Goal: Task Accomplishment & Management: Use online tool/utility

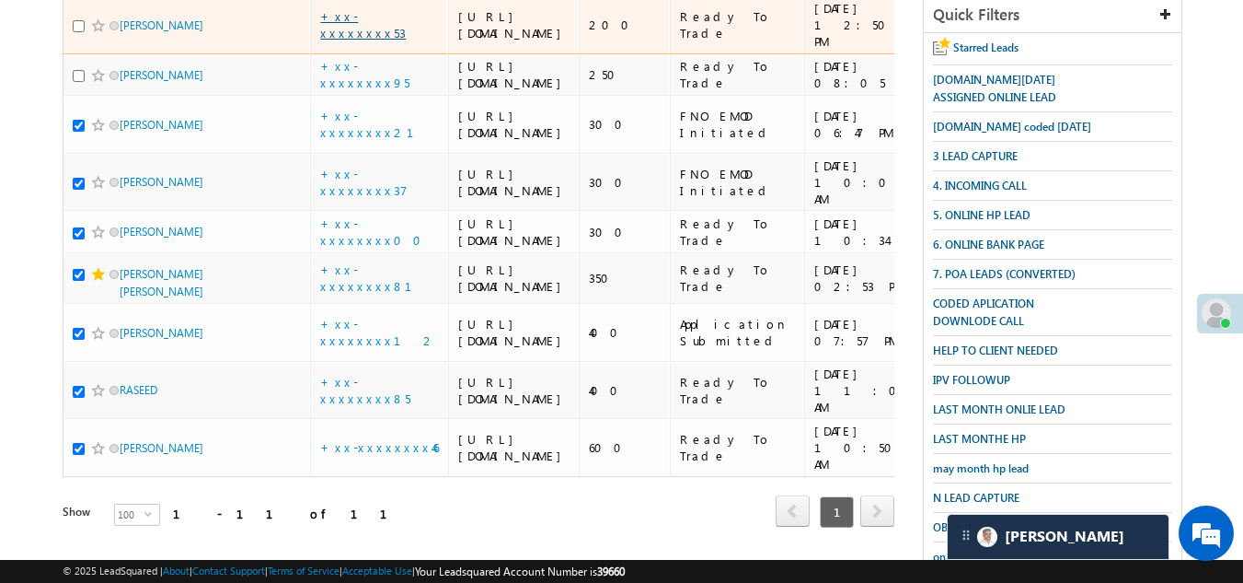
drag, startPoint x: 0, startPoint y: 0, endPoint x: 379, endPoint y: 147, distance: 406.8
click at [379, 40] on link "+xx-xxxxxxxx53" at bounding box center [363, 24] width 86 height 32
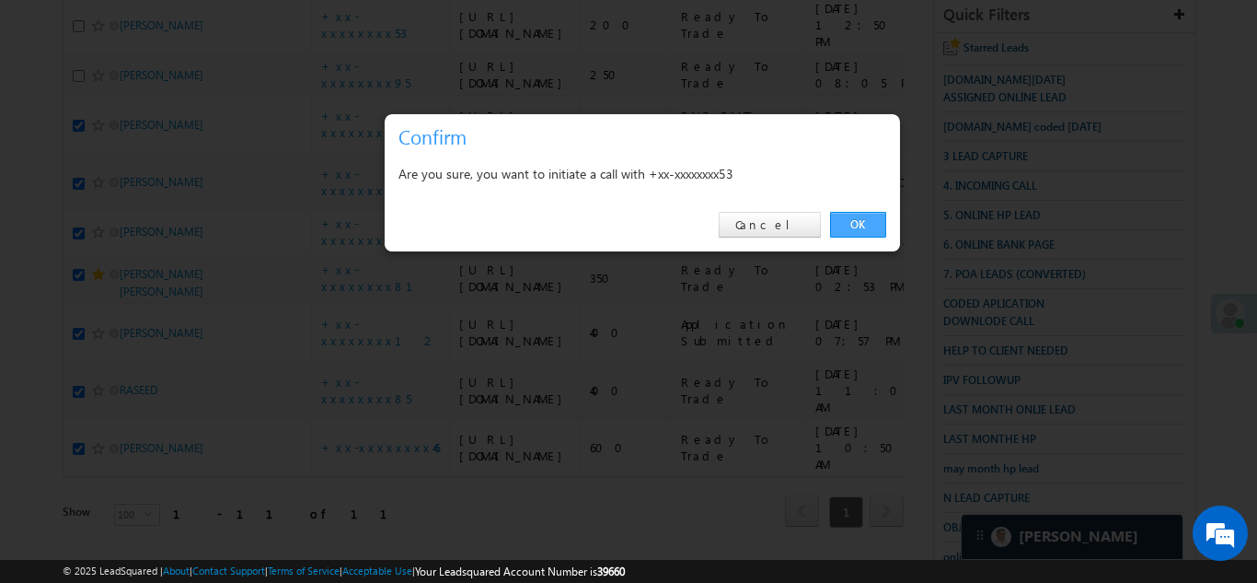
click at [860, 221] on link "OK" at bounding box center [858, 225] width 56 height 26
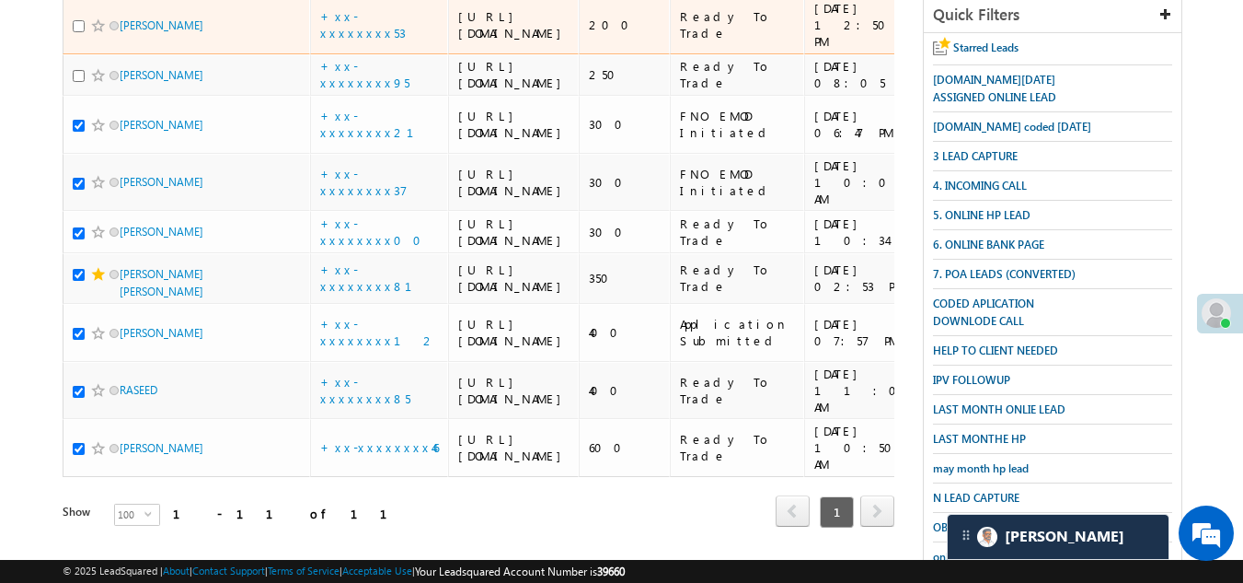
click at [79, 32] on input "checkbox" at bounding box center [79, 26] width 12 height 12
checkbox input "true"
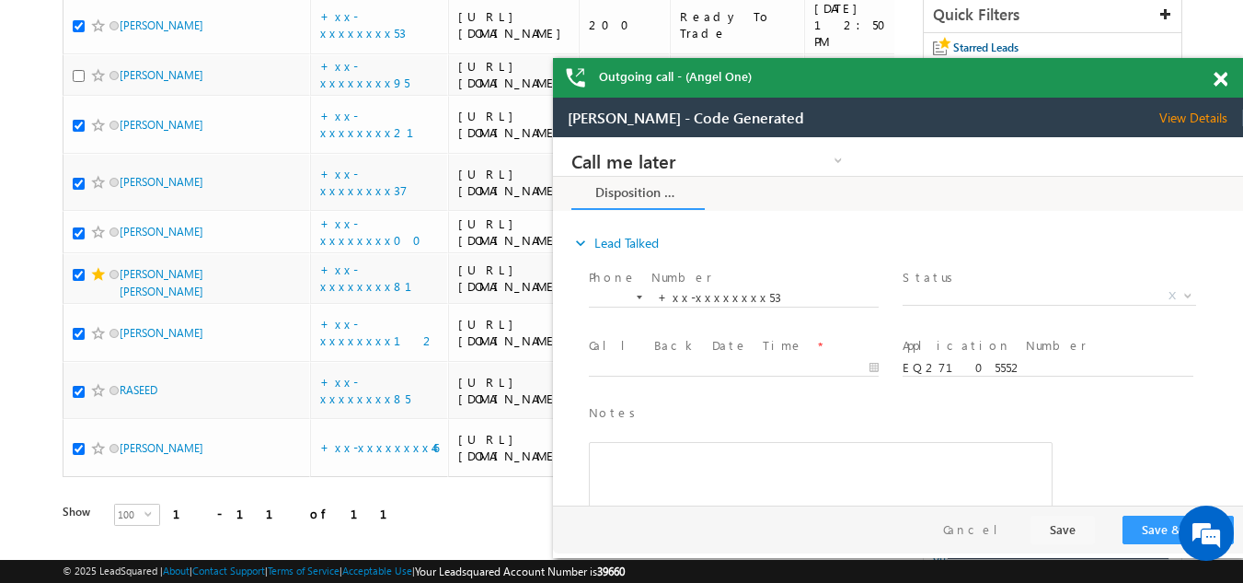
click at [1222, 79] on span at bounding box center [1221, 80] width 14 height 16
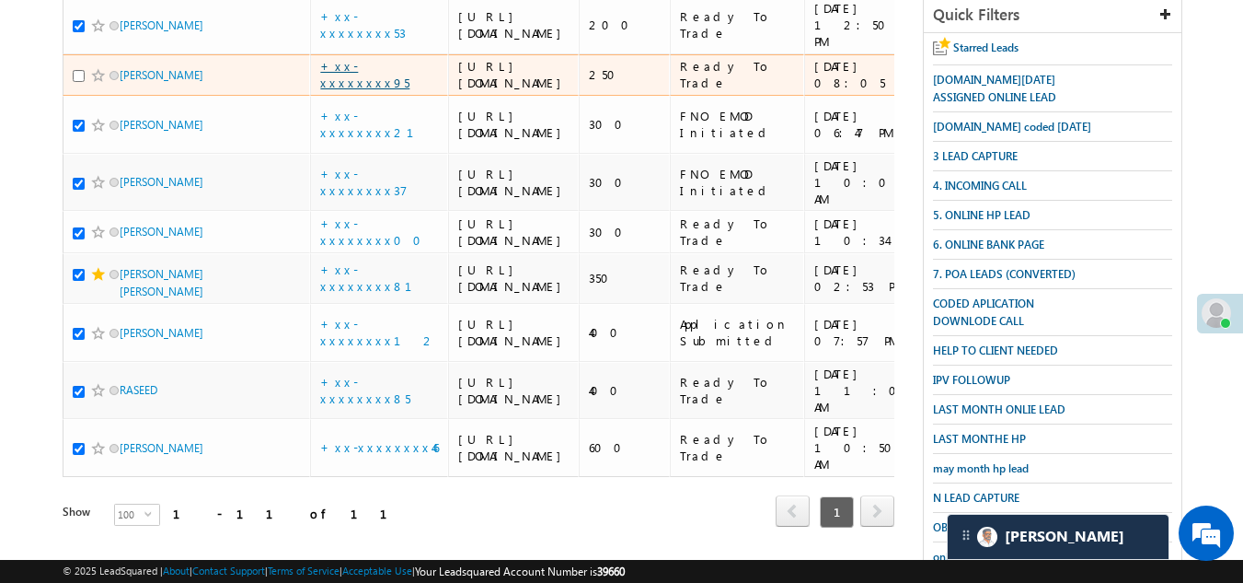
click at [372, 90] on link "+xx-xxxxxxxx95" at bounding box center [364, 74] width 89 height 32
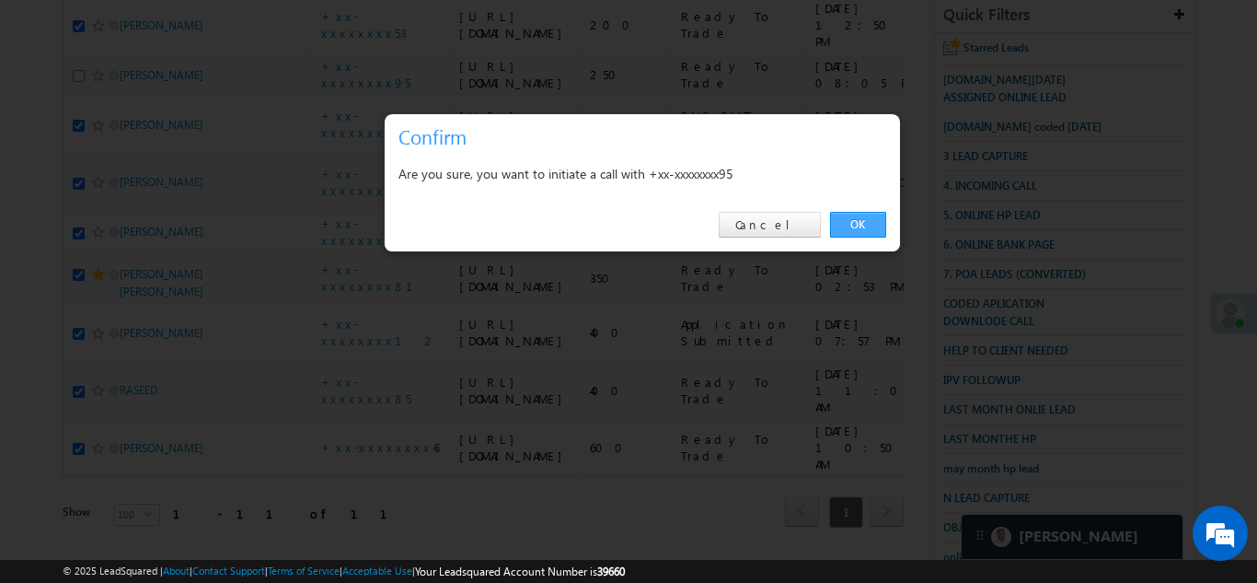
click at [851, 217] on link "OK" at bounding box center [858, 225] width 56 height 26
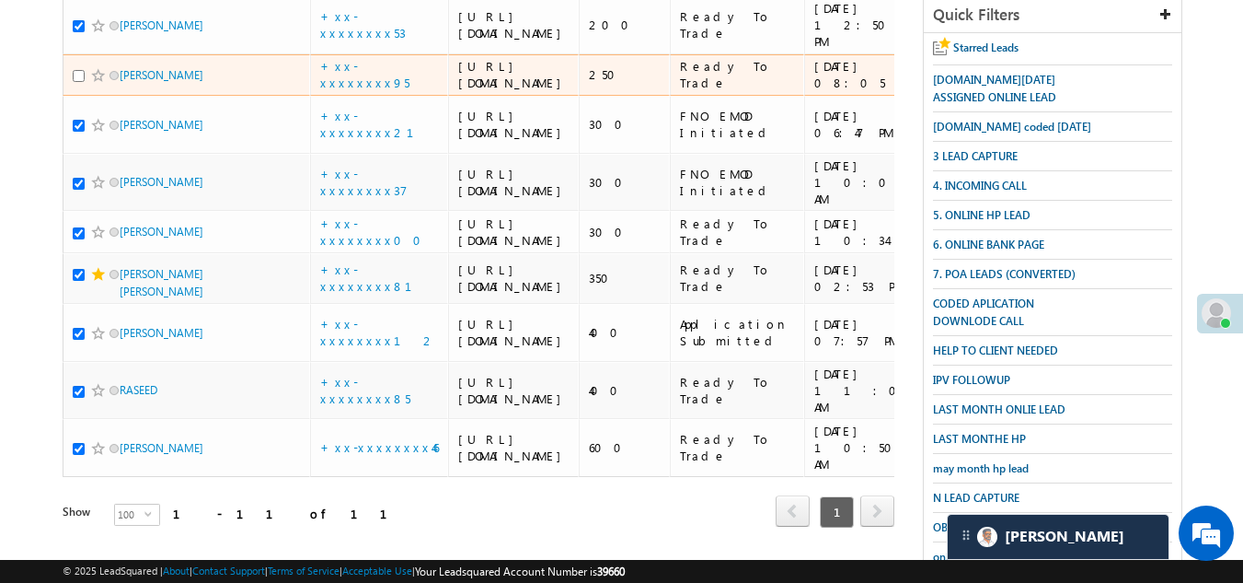
click at [79, 82] on input "checkbox" at bounding box center [79, 76] width 12 height 12
checkbox input "true"
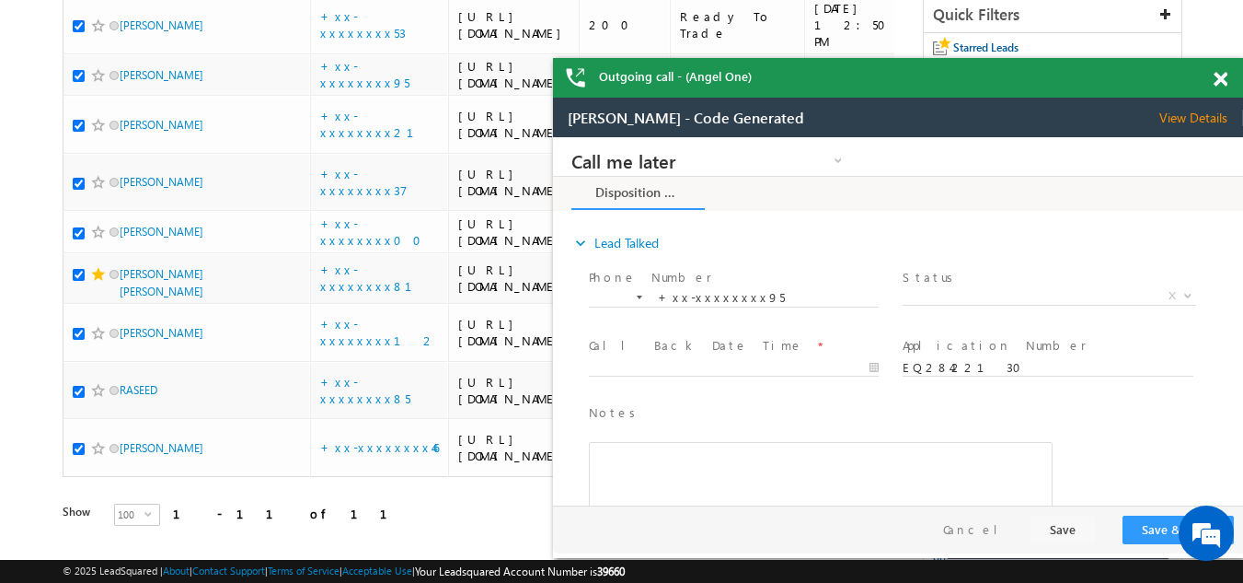
click at [1216, 80] on span at bounding box center [1221, 80] width 14 height 16
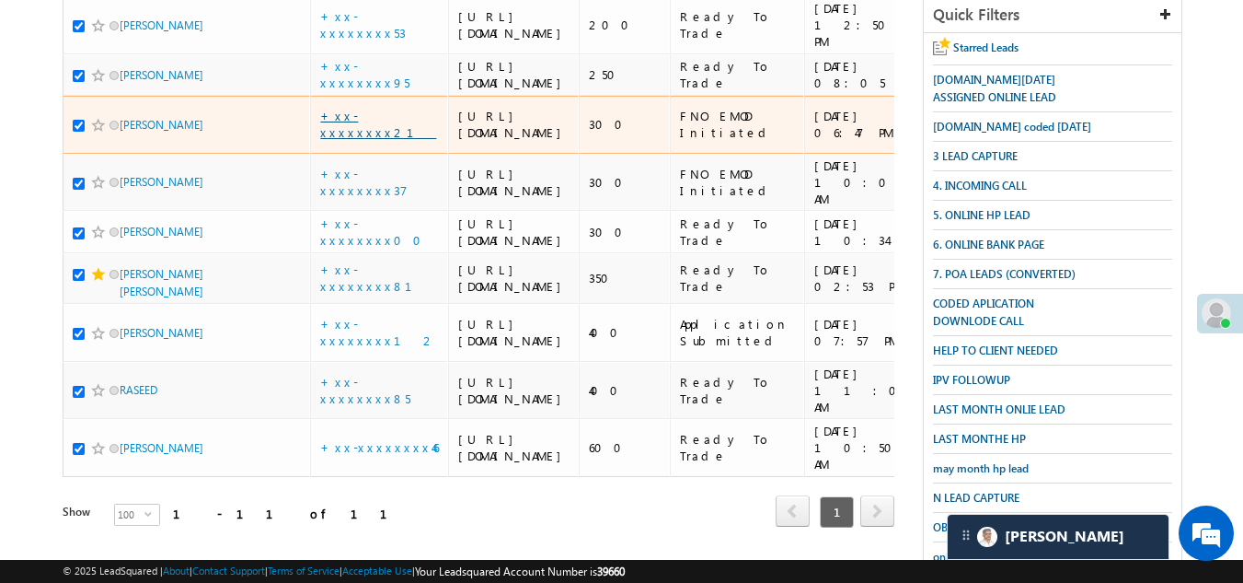
click at [361, 140] on link "+xx-xxxxxxxx21" at bounding box center [378, 124] width 116 height 32
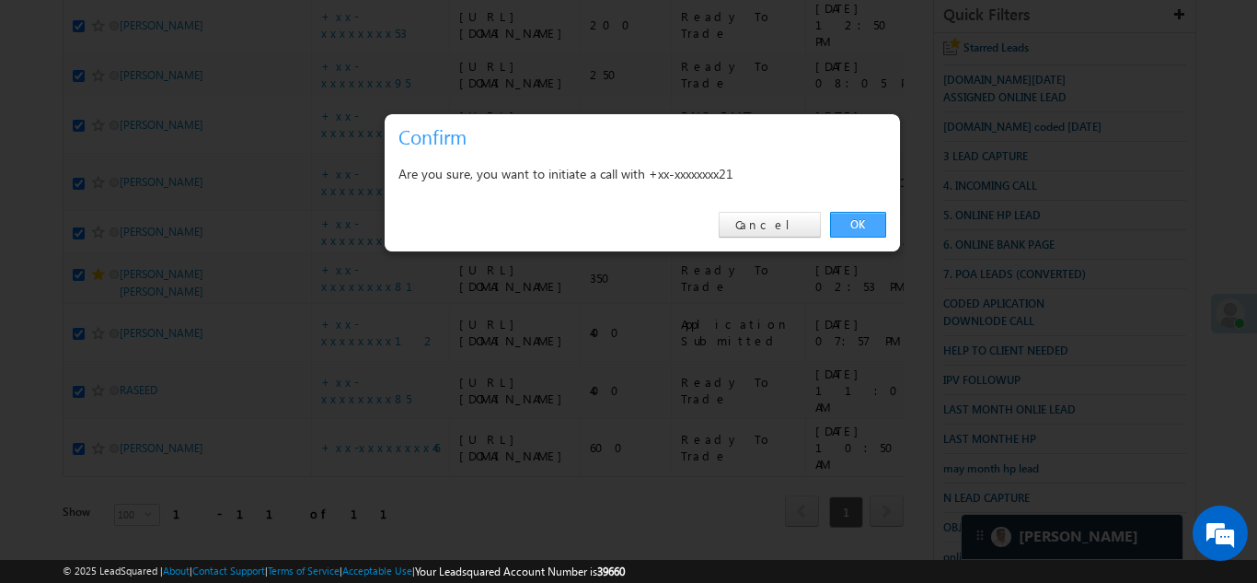
click at [848, 222] on link "OK" at bounding box center [858, 225] width 56 height 26
